Goal: Transaction & Acquisition: Obtain resource

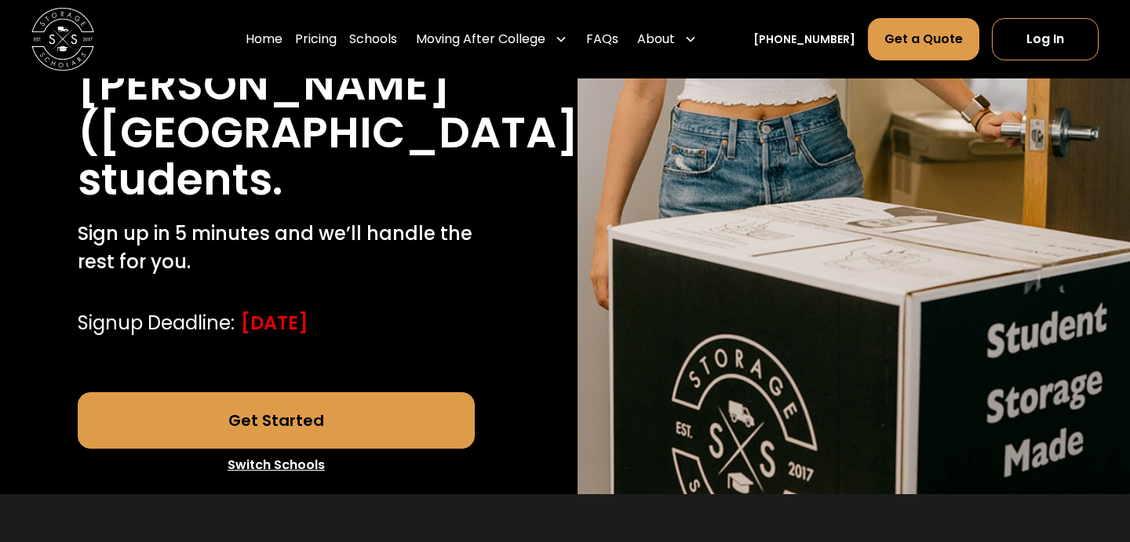
scroll to position [492, 0]
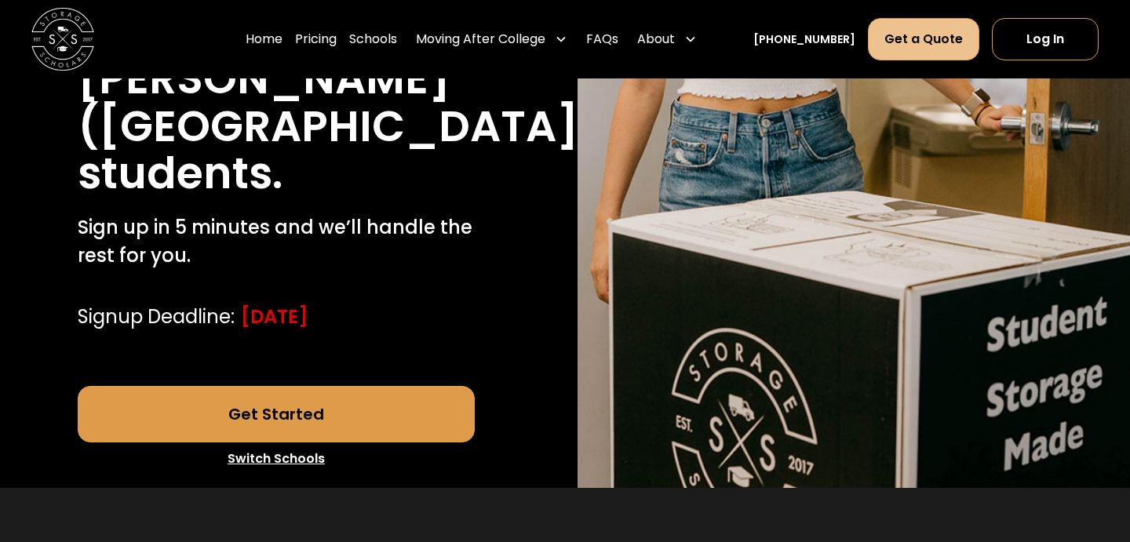
click at [953, 23] on link "Get a Quote" at bounding box center [923, 39] width 111 height 42
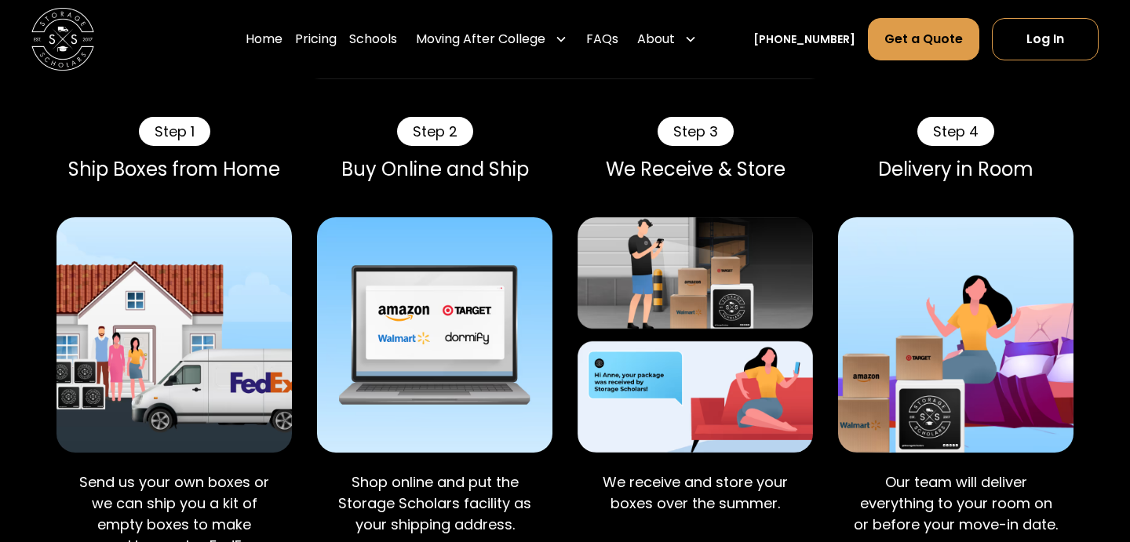
scroll to position [1549, 0]
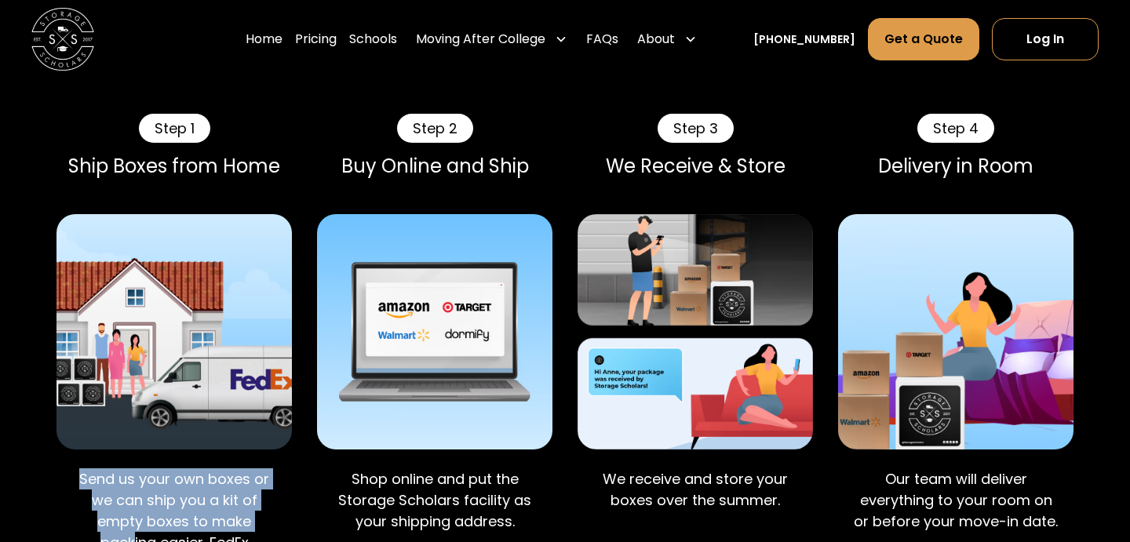
drag, startPoint x: 84, startPoint y: 386, endPoint x: 136, endPoint y: 443, distance: 77.2
click at [136, 468] on p "Send us your own boxes or we can ship you a kit of empty boxes to make packing …" at bounding box center [174, 531] width 210 height 127
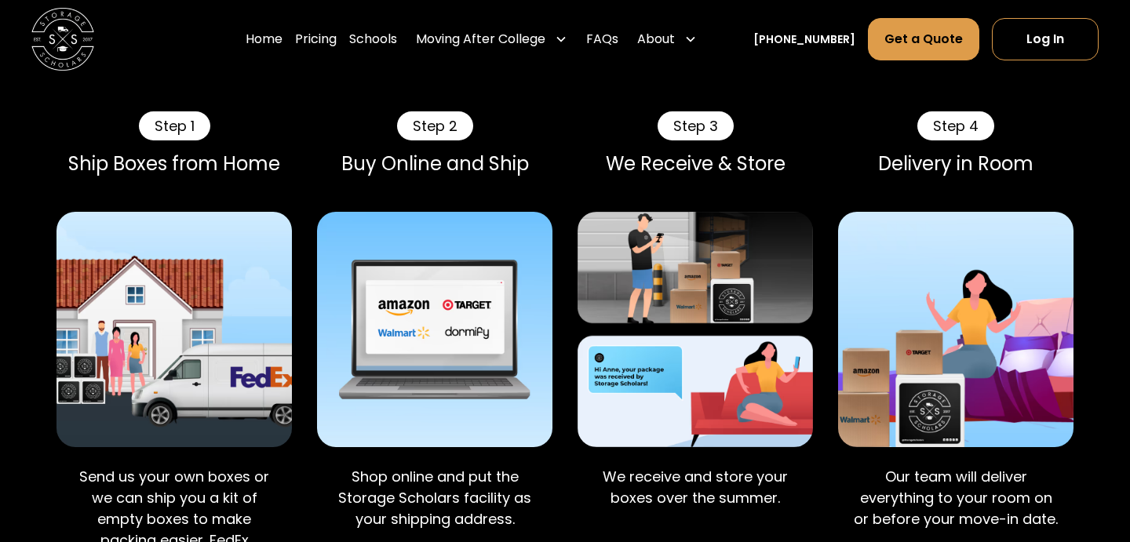
scroll to position [1566, 0]
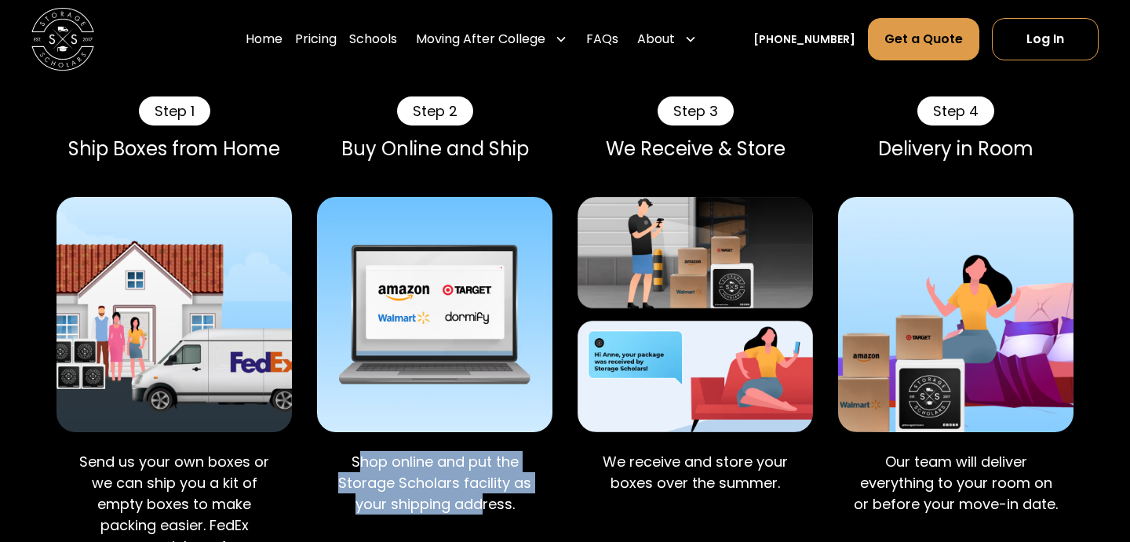
drag, startPoint x: 359, startPoint y: 366, endPoint x: 483, endPoint y: 405, distance: 130.0
click at [483, 451] on p "Shop online and put the Storage Scholars facility as your shipping address." at bounding box center [435, 483] width 210 height 64
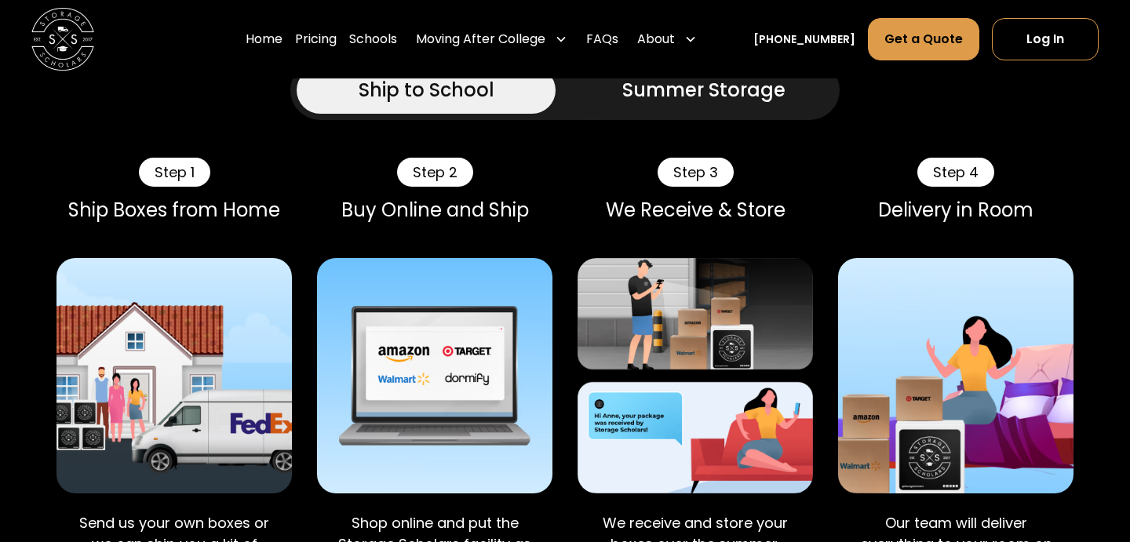
scroll to position [1492, 0]
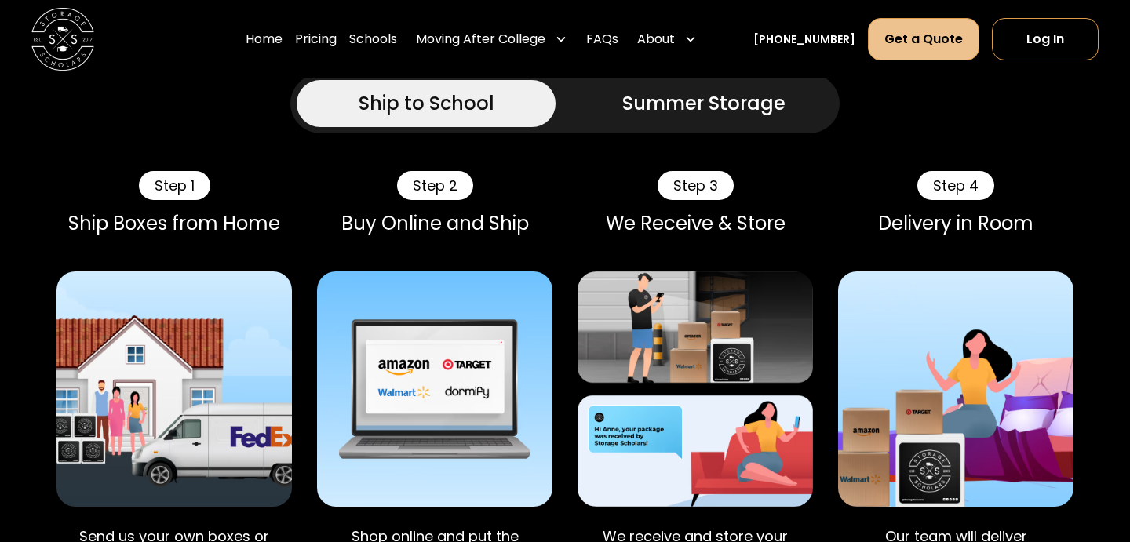
click at [927, 46] on link "Get a Quote" at bounding box center [923, 39] width 111 height 42
